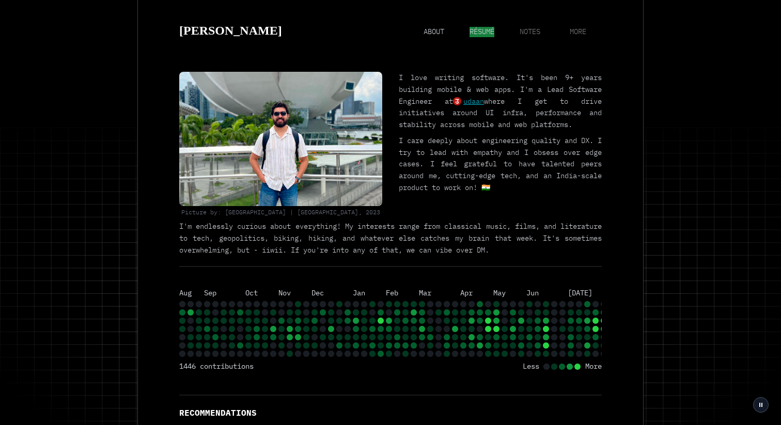
click at [485, 30] on span "résumé" at bounding box center [482, 32] width 25 height 10
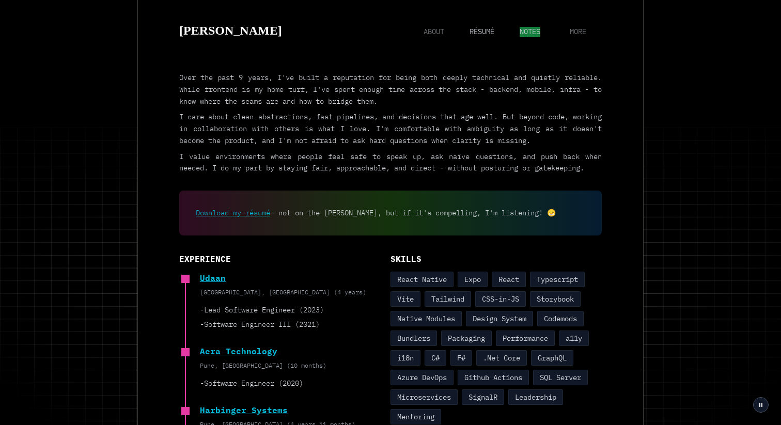
click at [533, 33] on span "notes" at bounding box center [530, 32] width 21 height 10
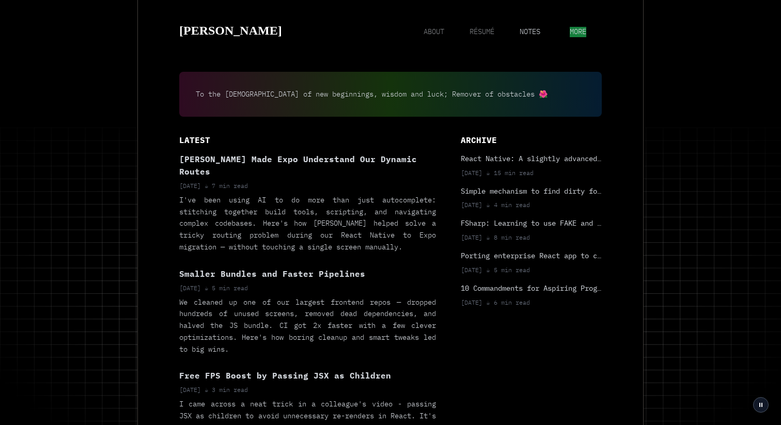
click at [570, 29] on span "more" at bounding box center [578, 32] width 17 height 10
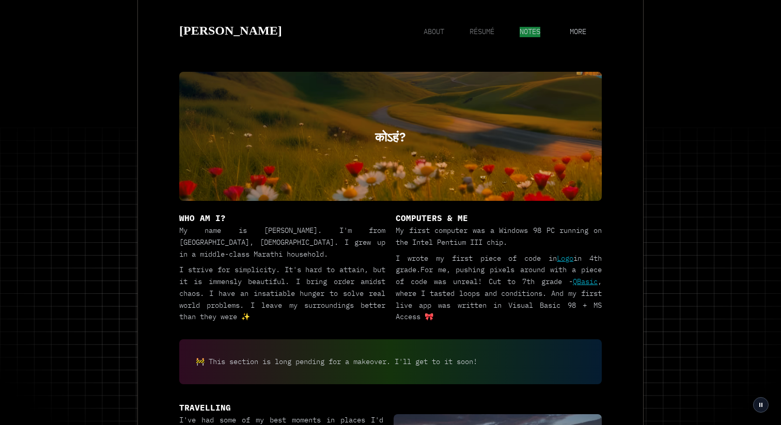
click at [526, 33] on span "notes" at bounding box center [530, 32] width 21 height 10
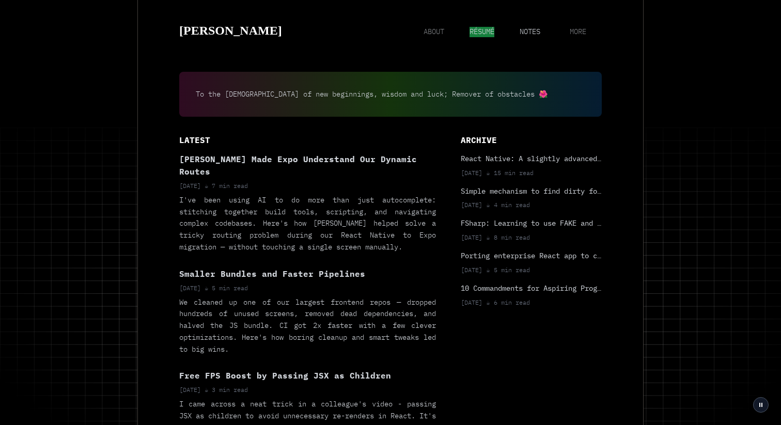
click at [488, 32] on span "résumé" at bounding box center [482, 32] width 25 height 10
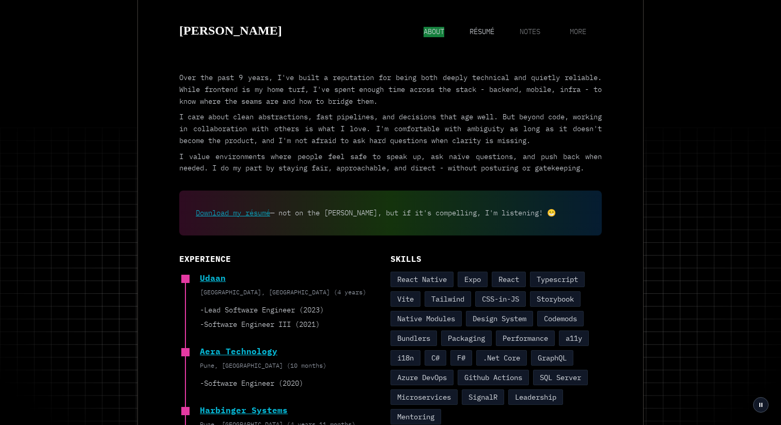
click at [439, 32] on span "about" at bounding box center [434, 32] width 21 height 10
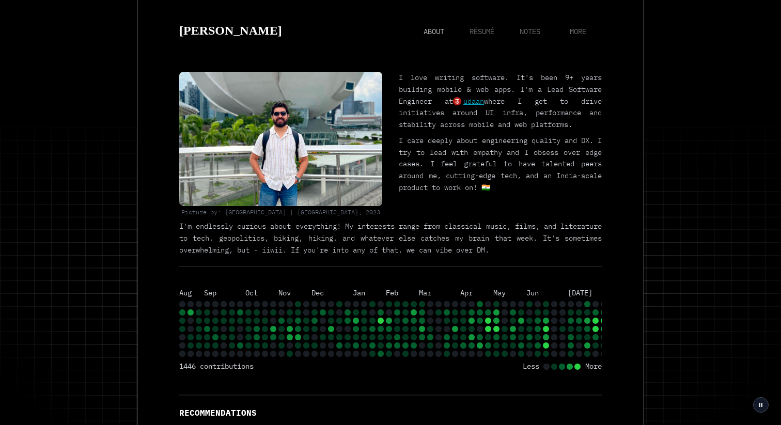
click at [280, 33] on h2 "[PERSON_NAME]" at bounding box center [230, 31] width 103 height 20
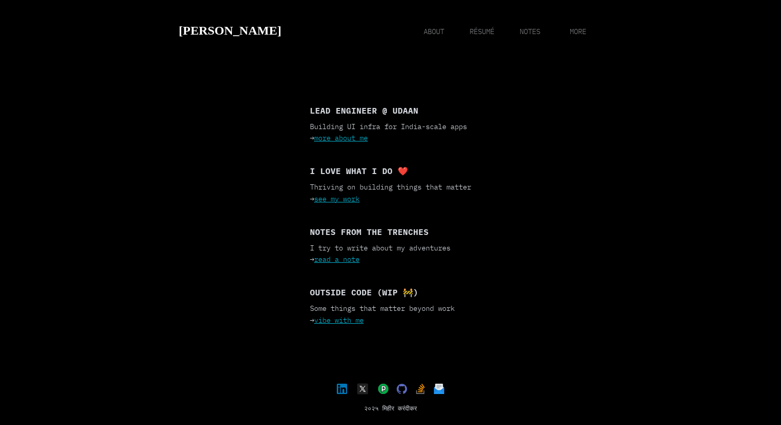
click at [395, 175] on p "I love what I do ❤️" at bounding box center [390, 171] width 161 height 12
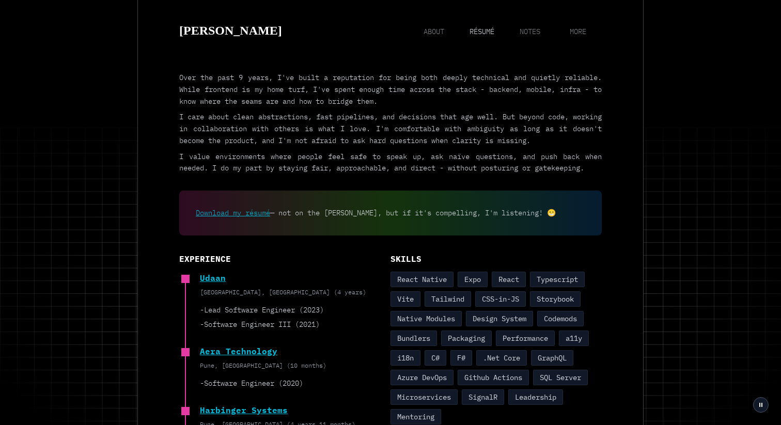
click at [271, 40] on h2 "[PERSON_NAME]" at bounding box center [230, 31] width 103 height 20
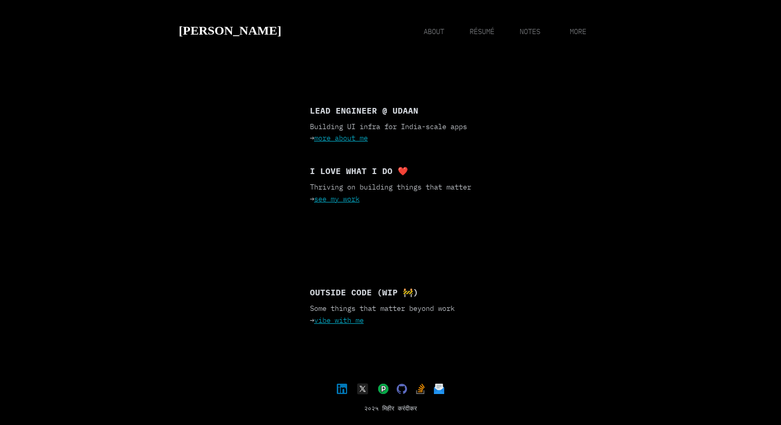
click at [367, 248] on p "I try to write about my adventures → read a note" at bounding box center [390, 254] width 161 height 24
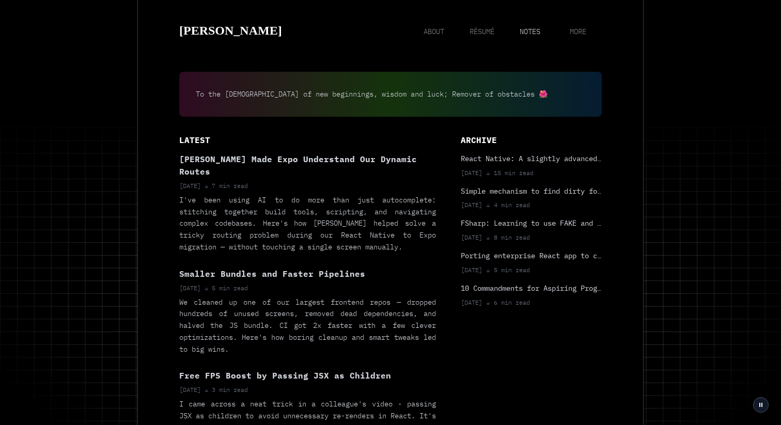
click at [301, 205] on p "I've been using AI to do more than just autocomplete: stitching together build …" at bounding box center [307, 223] width 257 height 59
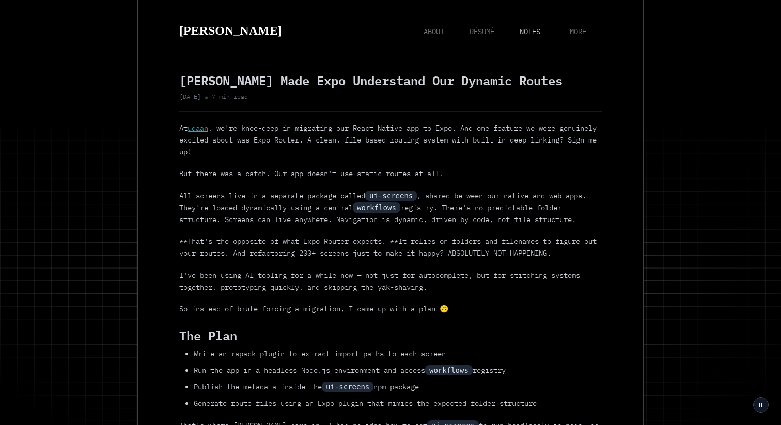
click at [260, 35] on h2 "[PERSON_NAME]" at bounding box center [230, 31] width 103 height 20
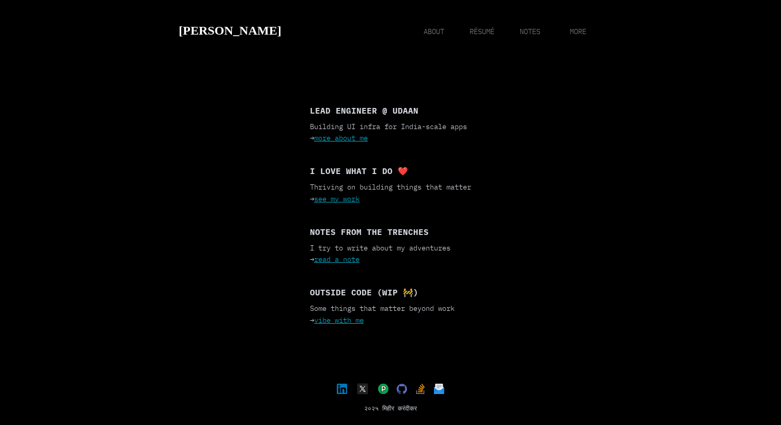
click at [345, 258] on link "read a note" at bounding box center [336, 259] width 45 height 9
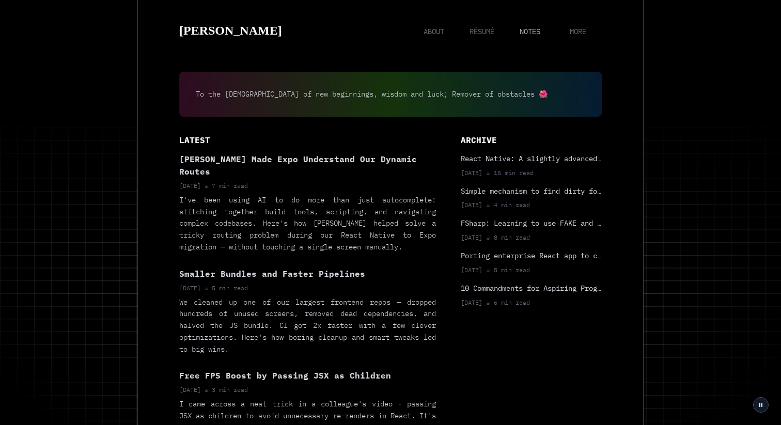
click at [354, 334] on p "We cleaned up one of our largest frontend repos — dropped hundreds of unused sc…" at bounding box center [307, 326] width 257 height 59
